Goal: Find specific page/section: Find specific page/section

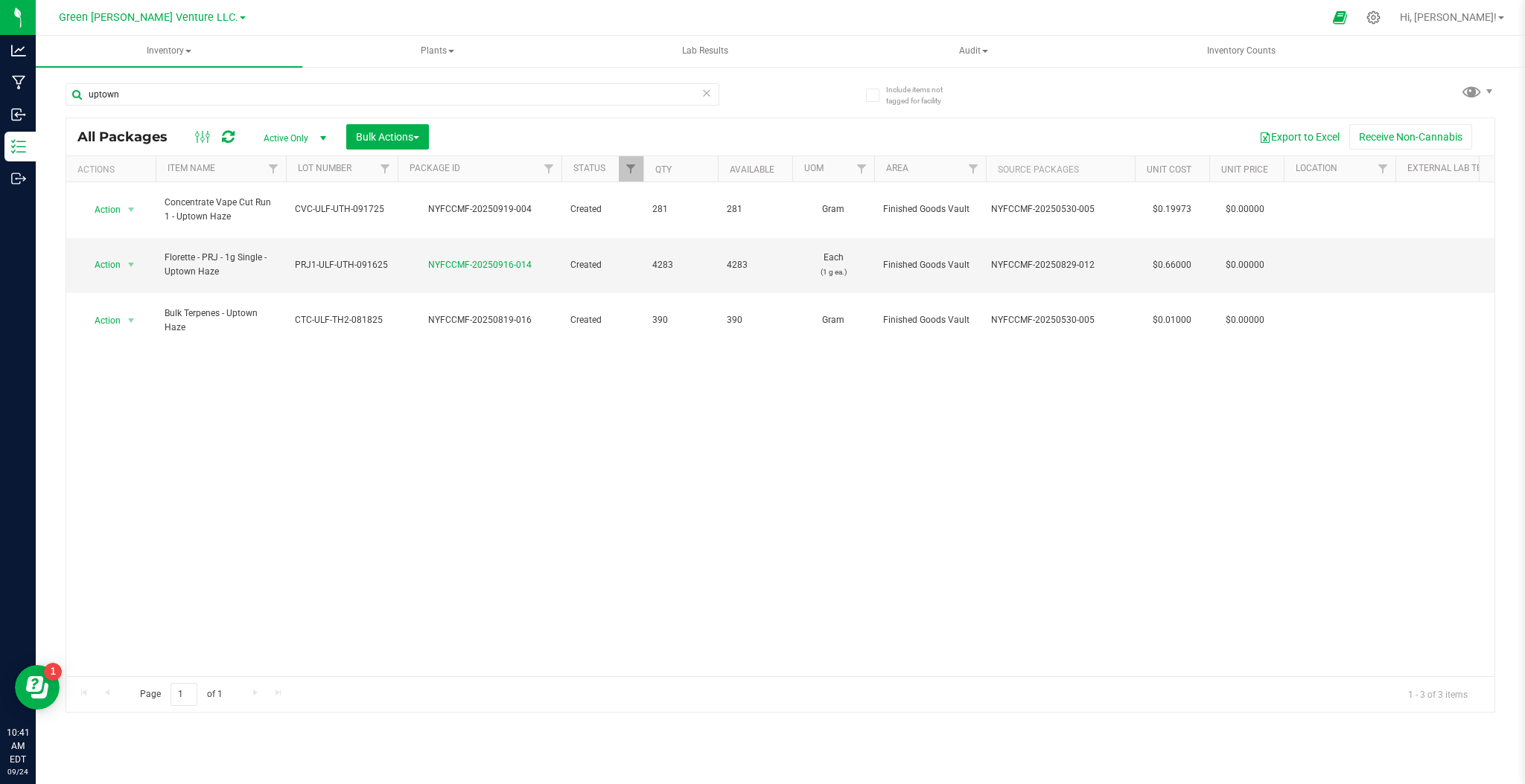
click at [707, 96] on icon at bounding box center [707, 92] width 10 height 18
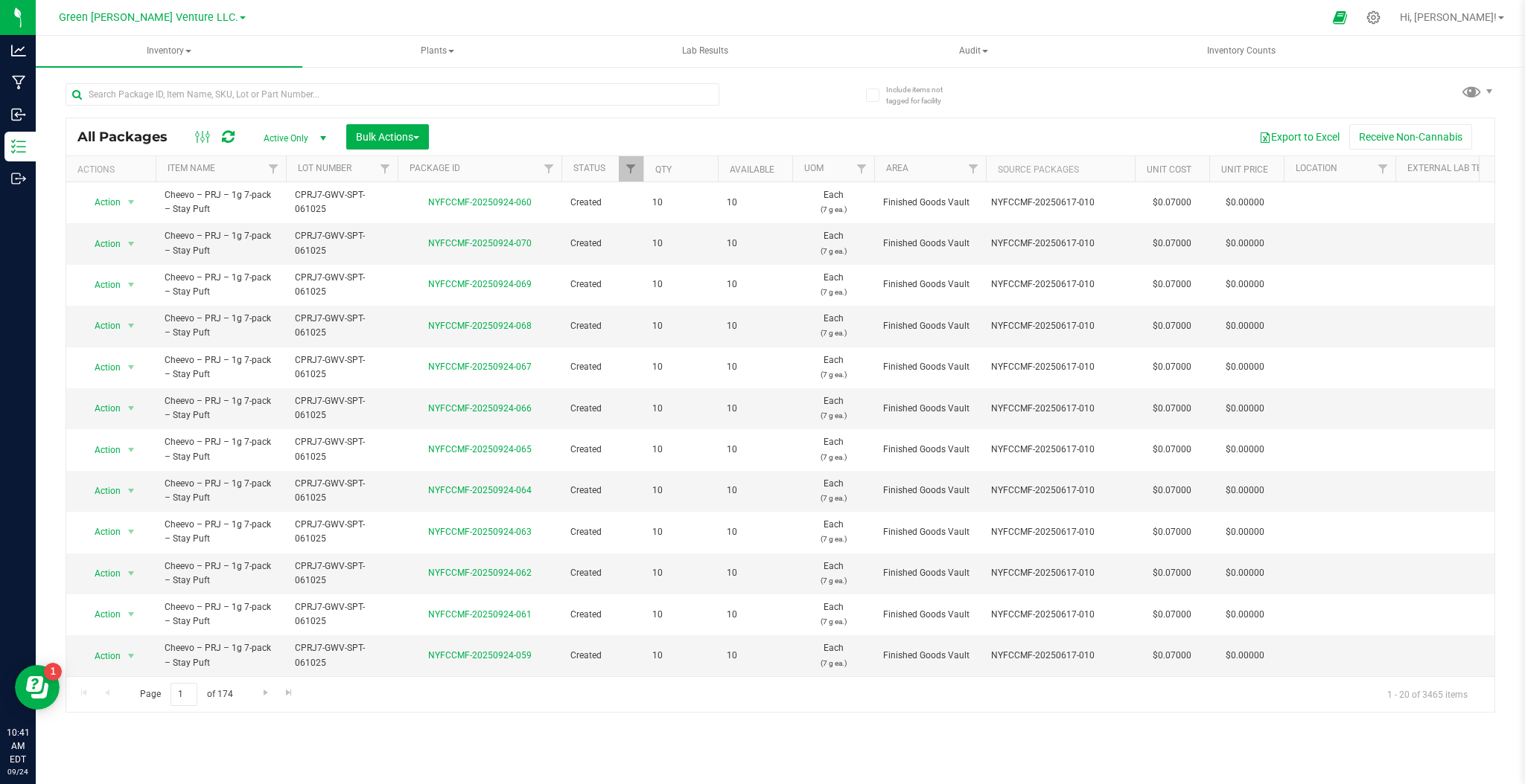
click at [468, 111] on div at bounding box center [392, 101] width 654 height 34
click at [475, 102] on input "text" at bounding box center [392, 95] width 654 height 22
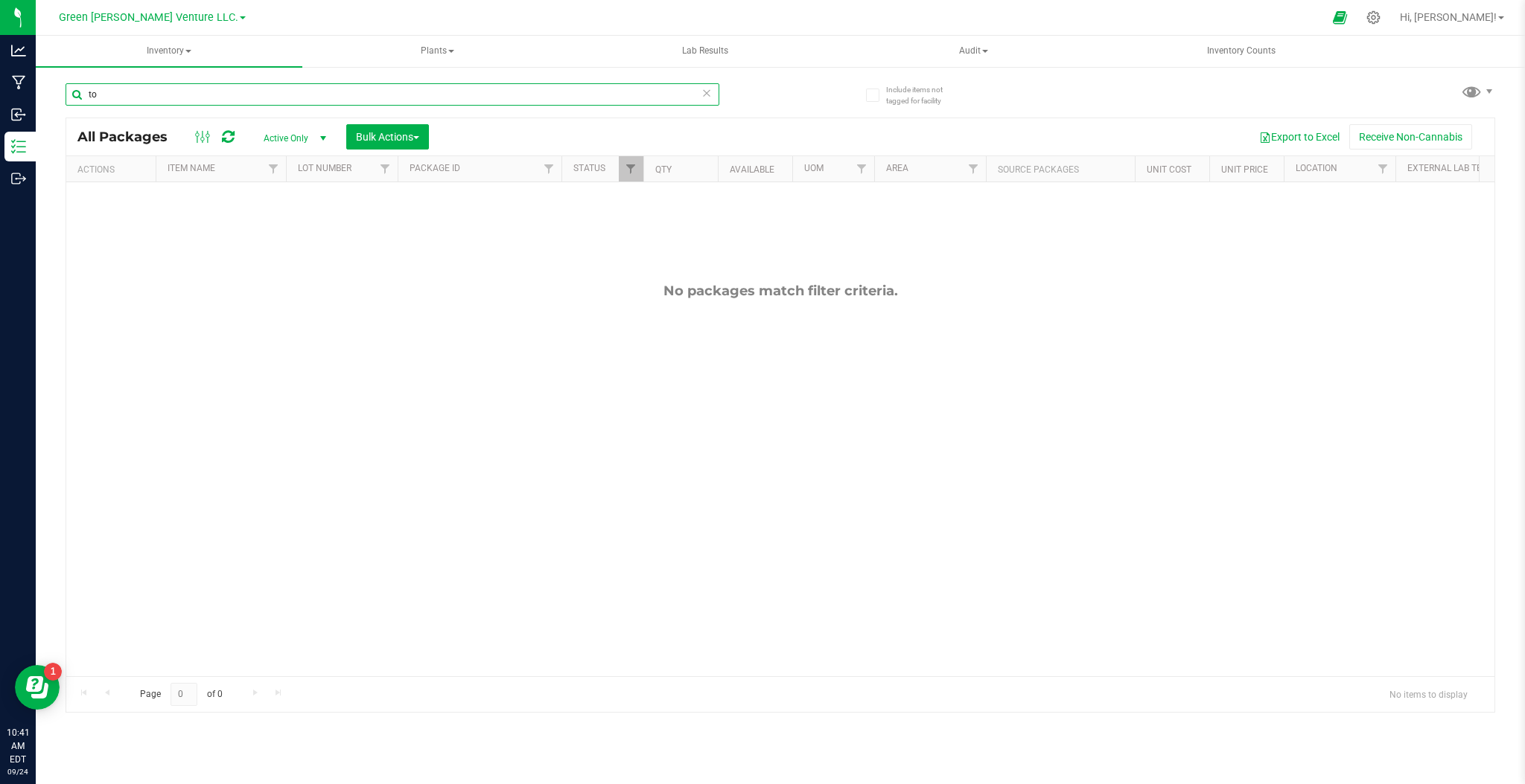
type input "t"
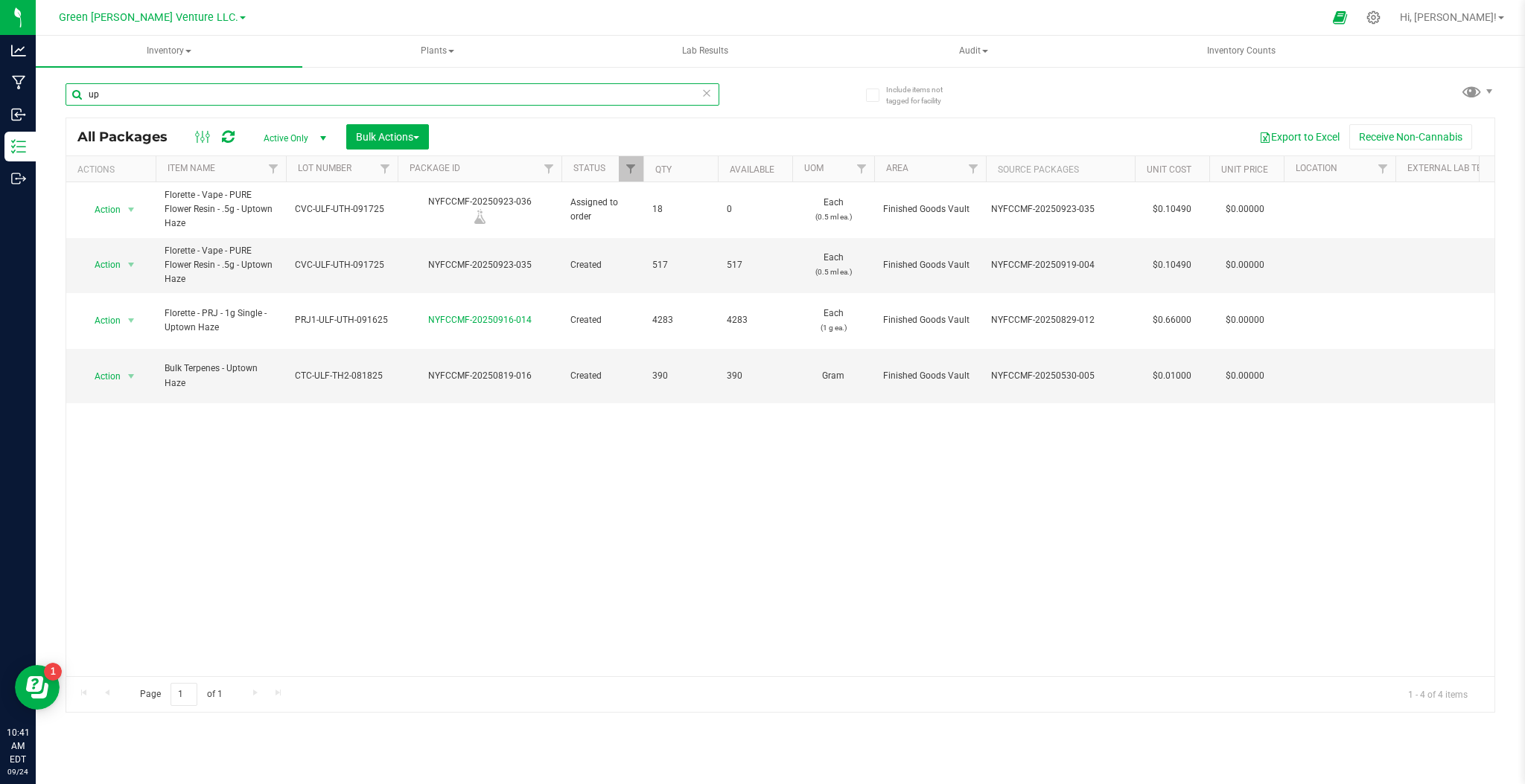
type input "u"
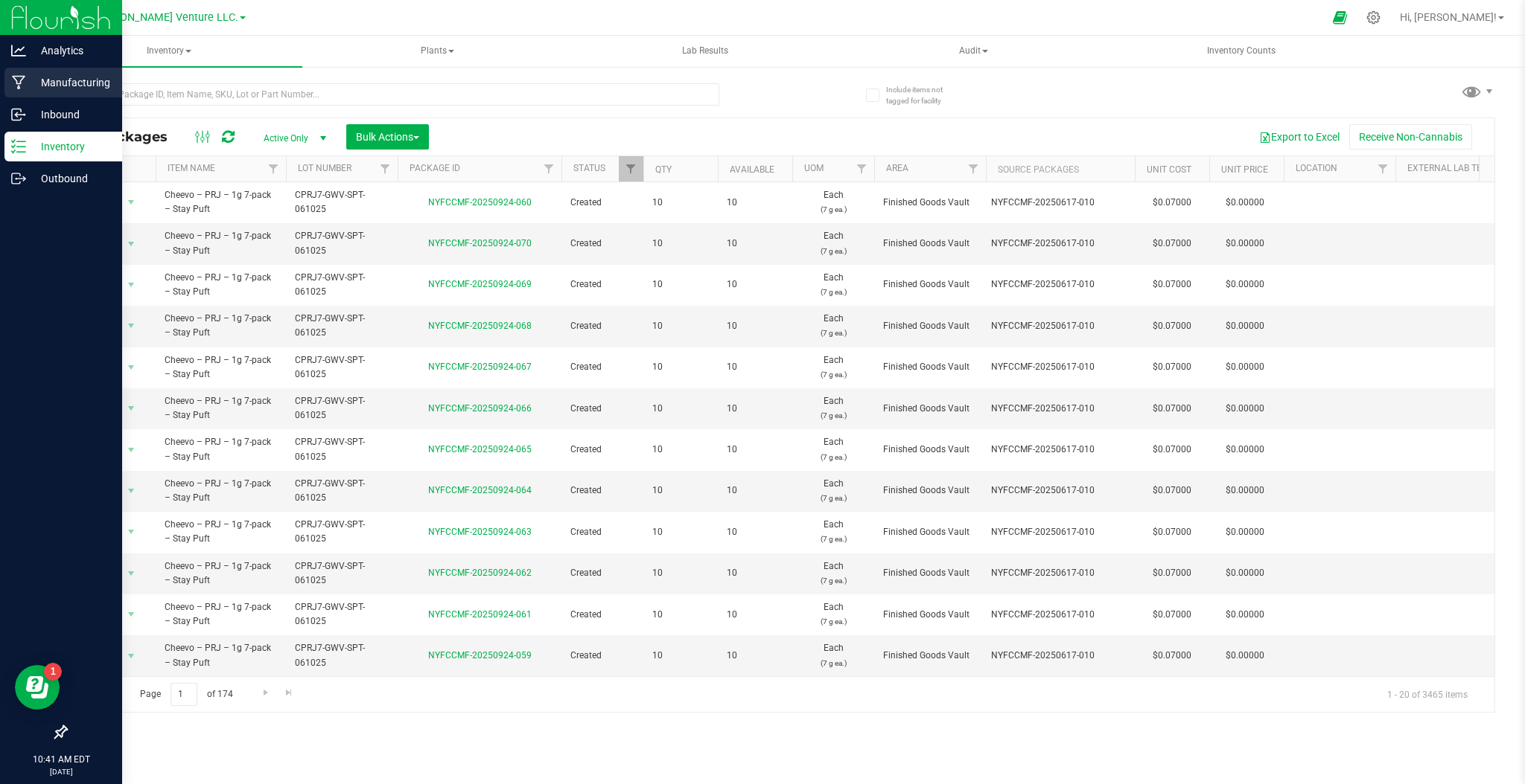
click at [52, 83] on p "Manufacturing" at bounding box center [71, 83] width 90 height 18
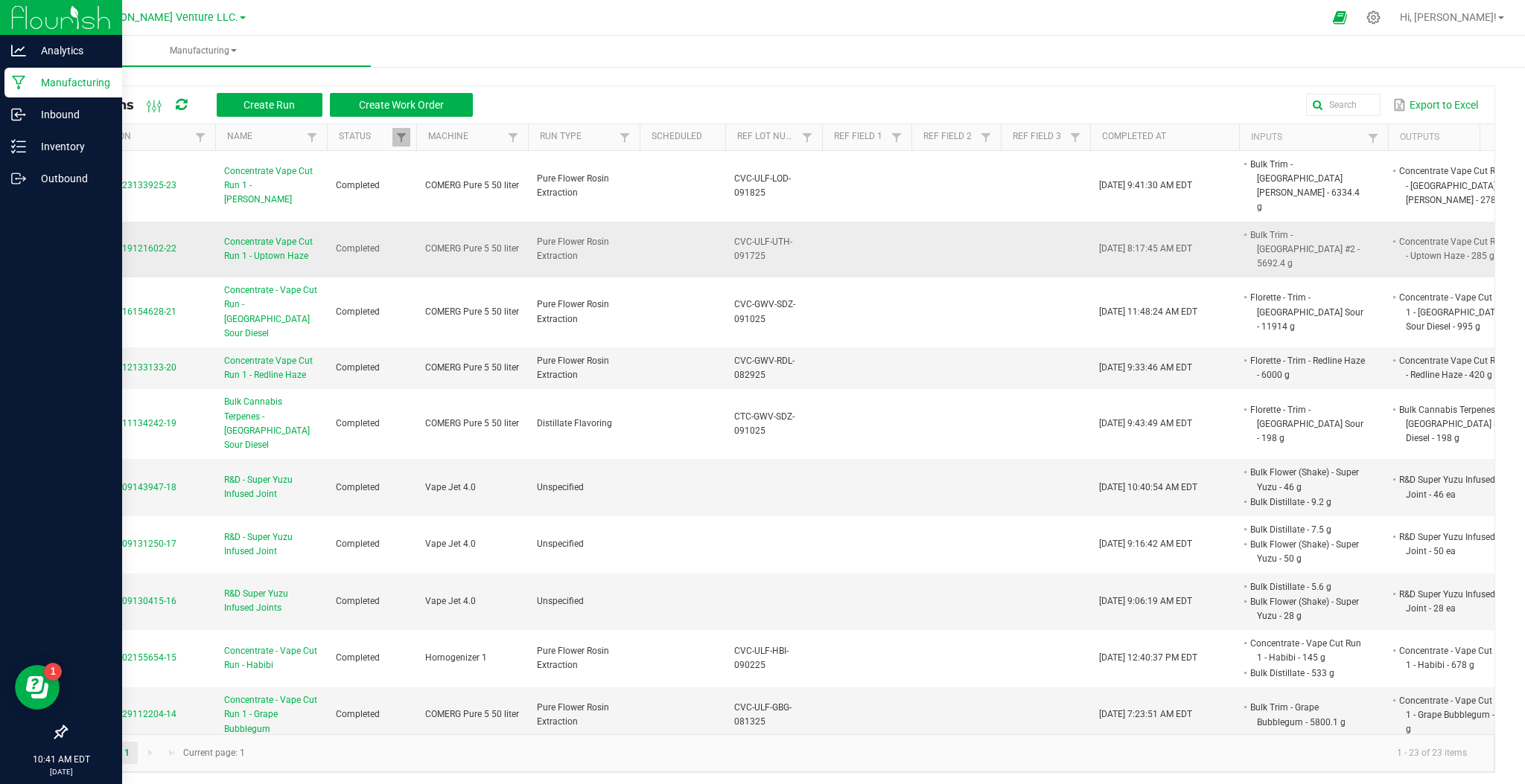
click at [129, 244] on span "MP-20250919121602-22" at bounding box center [126, 249] width 102 height 10
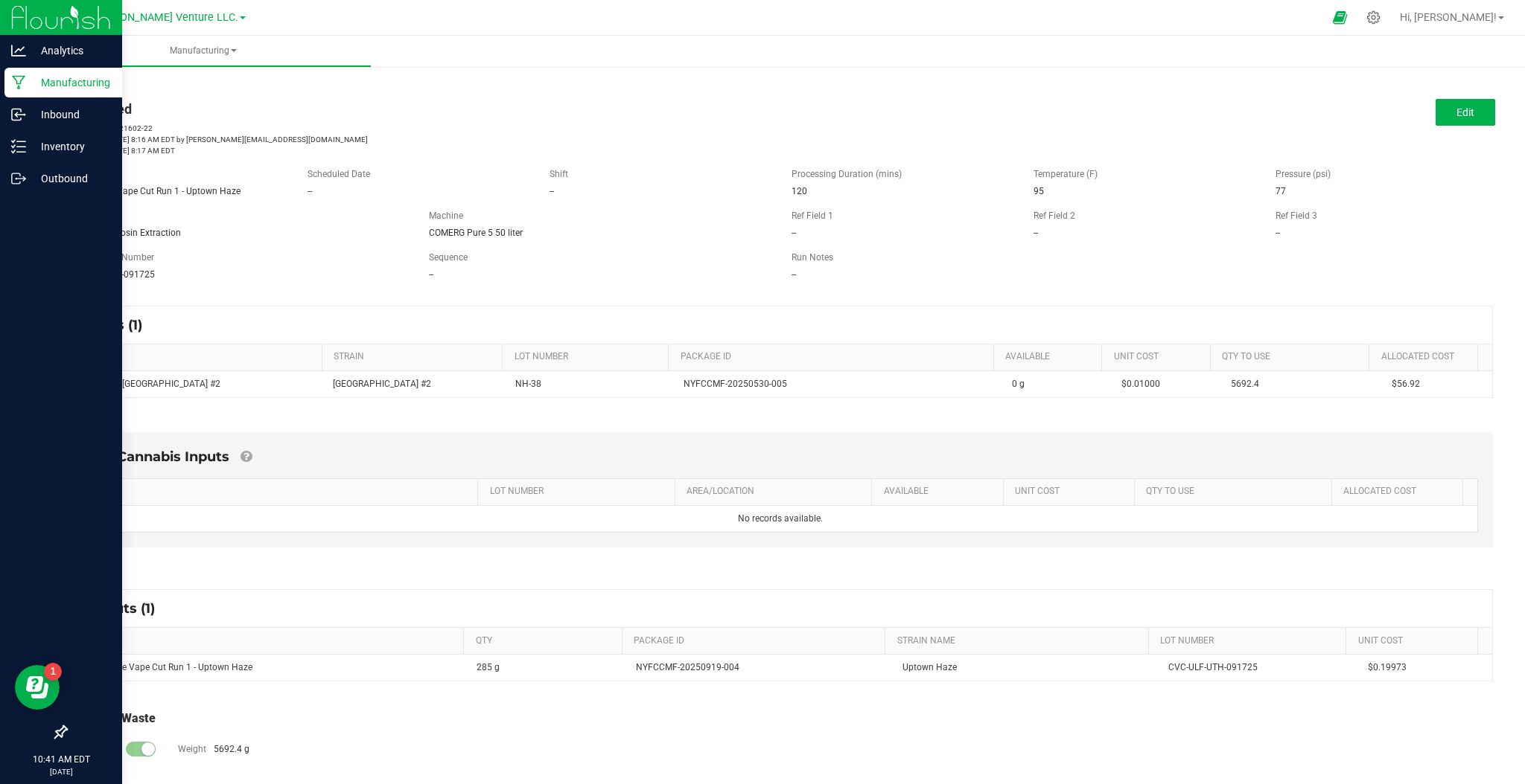
scroll to position [36, 0]
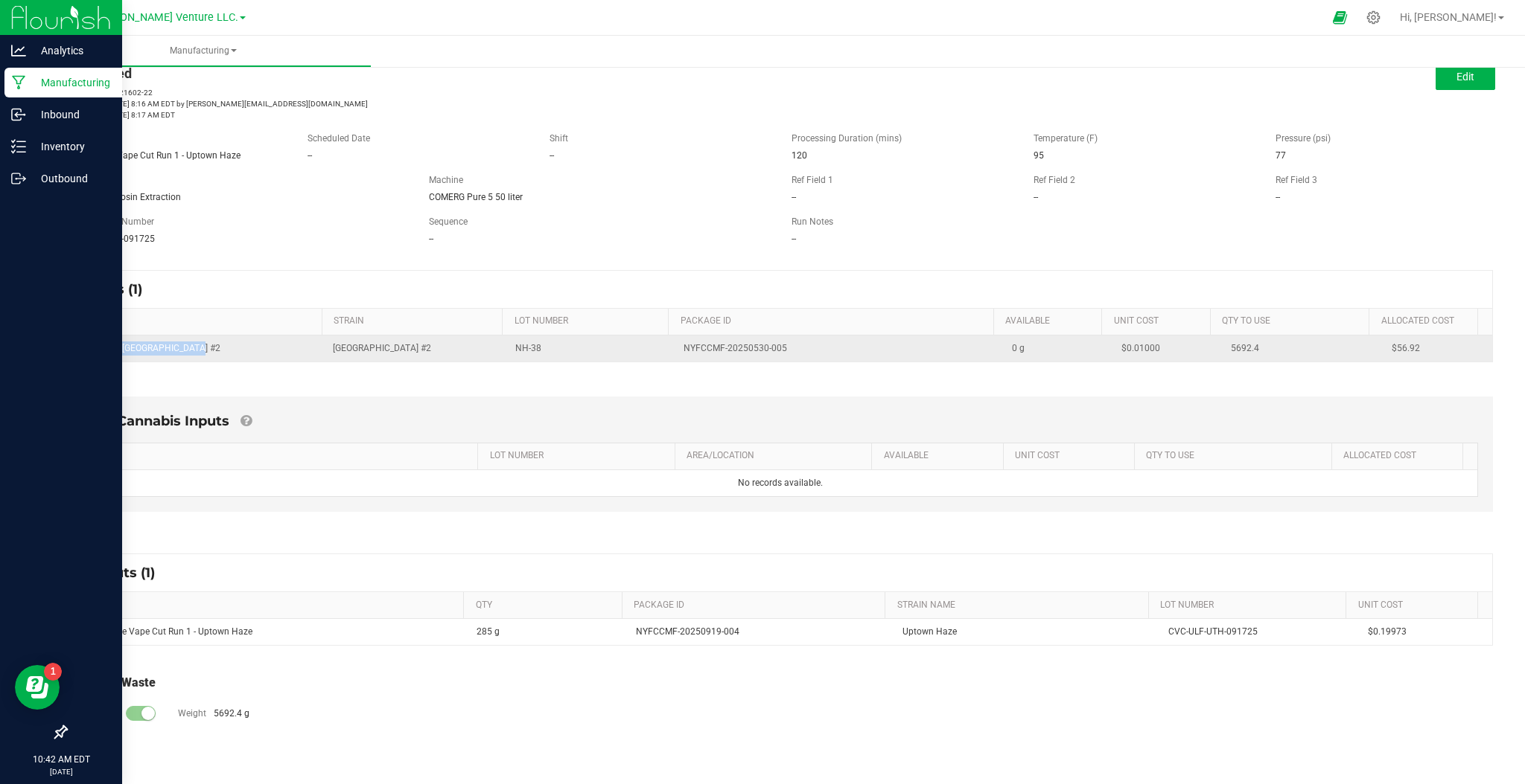
drag, startPoint x: 196, startPoint y: 349, endPoint x: 80, endPoint y: 355, distance: 116.2
click at [78, 355] on td "Bulk Trim - [GEOGRAPHIC_DATA] #2" at bounding box center [196, 349] width 256 height 26
copy span "Bulk Trim - [GEOGRAPHIC_DATA] #2"
click at [193, 347] on td "Bulk Trim - [GEOGRAPHIC_DATA] #2" at bounding box center [196, 349] width 256 height 26
drag, startPoint x: 195, startPoint y: 347, endPoint x: 71, endPoint y: 349, distance: 124.0
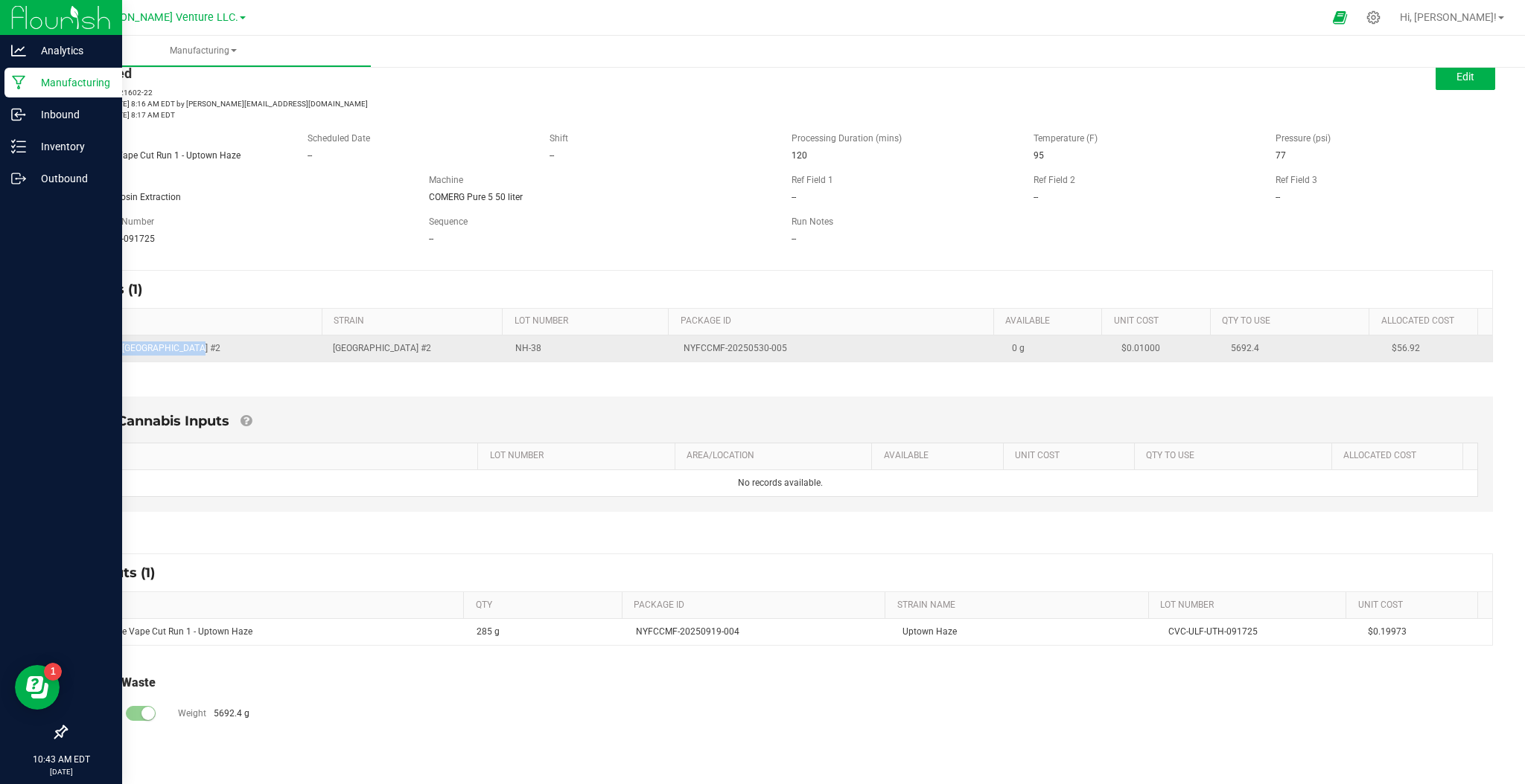
click at [71, 349] on td "Bulk Trim - [GEOGRAPHIC_DATA] #2" at bounding box center [196, 349] width 256 height 26
copy span "Bulk Trim - [GEOGRAPHIC_DATA] #2"
drag, startPoint x: 538, startPoint y: 344, endPoint x: 504, endPoint y: 350, distance: 34.5
click at [506, 350] on td "NH-38" at bounding box center [590, 349] width 168 height 26
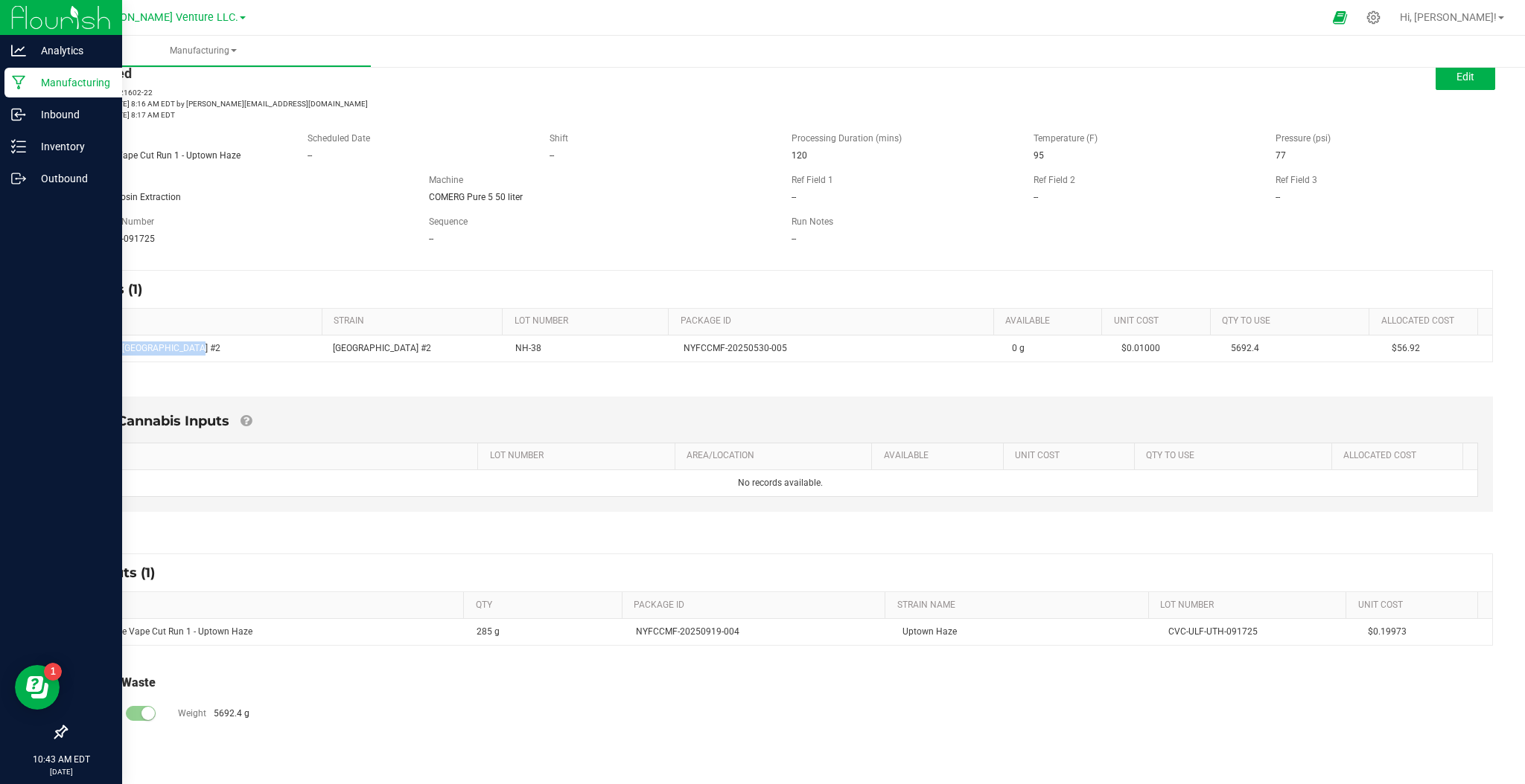
copy span "NH-38"
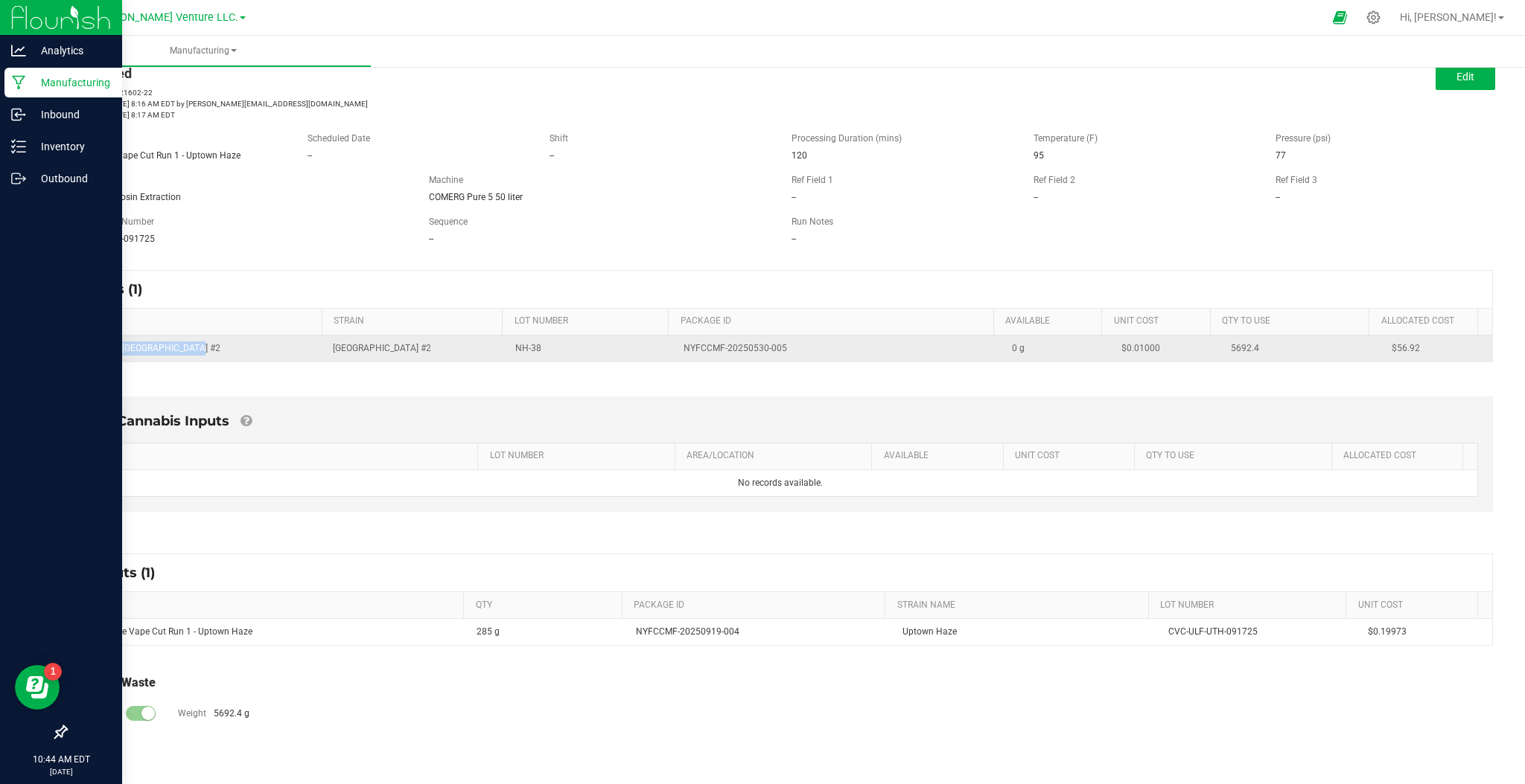
drag, startPoint x: 780, startPoint y: 343, endPoint x: 668, endPoint y: 359, distance: 113.1
click at [674, 359] on td "NYFCCMF-20250530-005" at bounding box center [838, 349] width 328 height 26
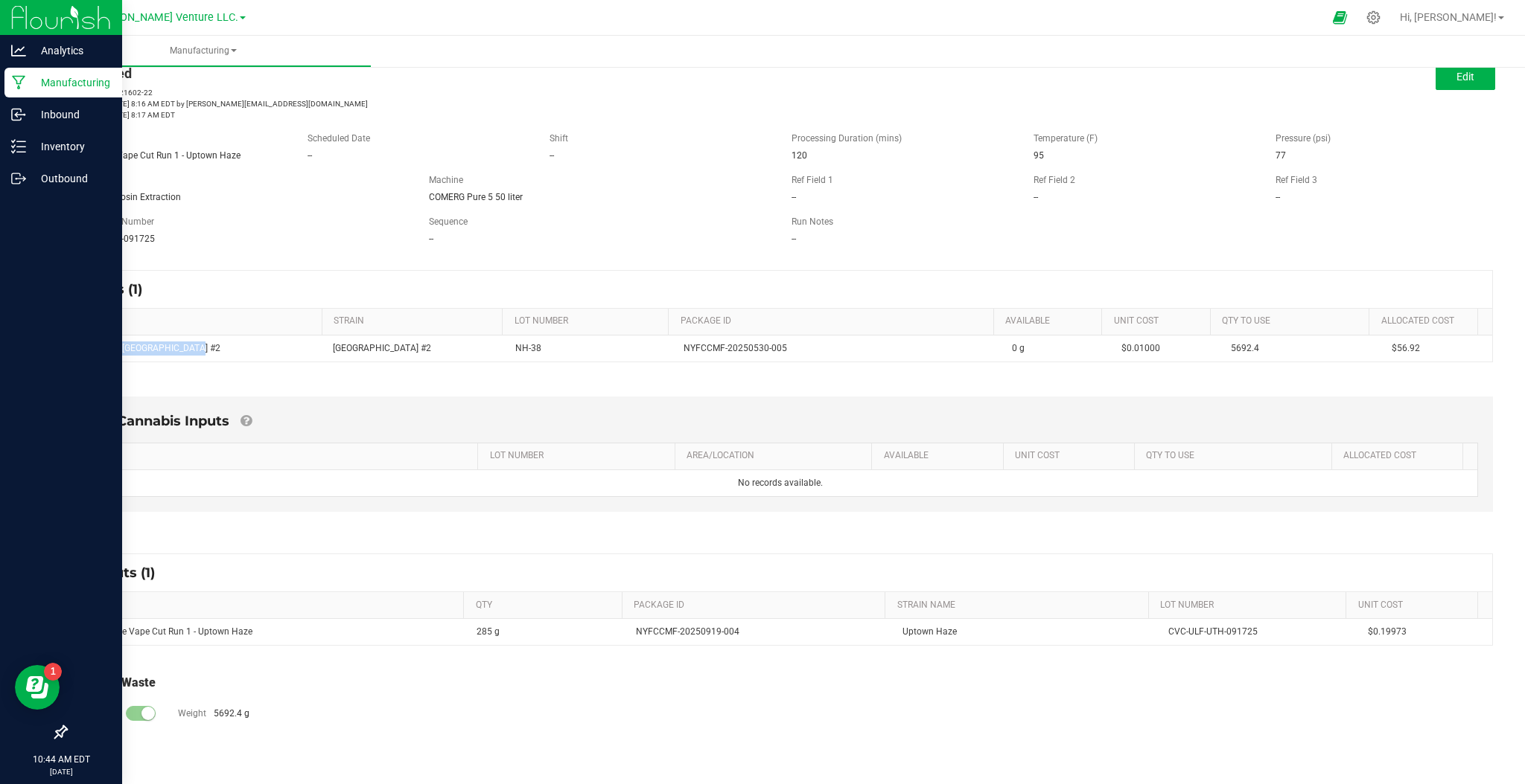
copy span "NYFCCMF-20250530-005"
